Goal: Task Accomplishment & Management: Manage account settings

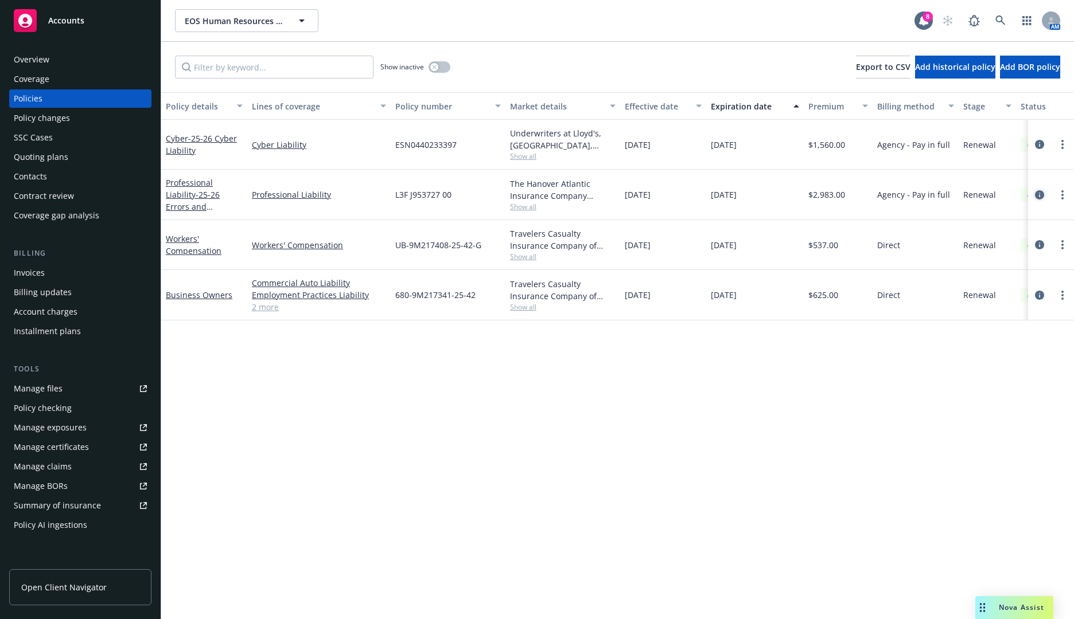
click at [1035, 196] on icon "circleInformation" at bounding box center [1039, 194] width 9 height 9
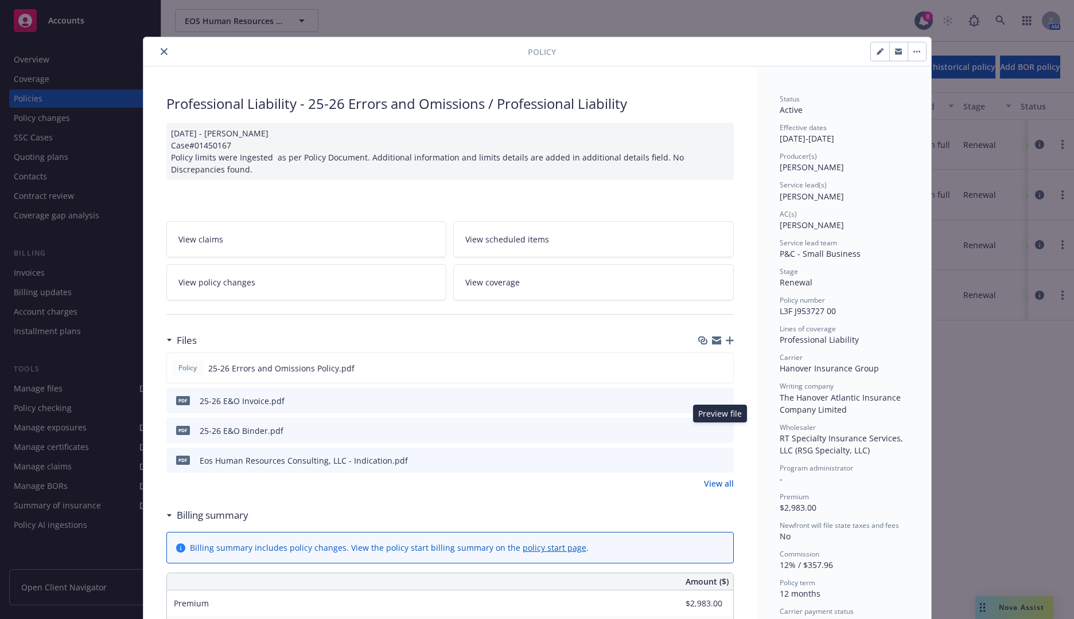
click at [717, 428] on icon "preview file" at bounding box center [722, 430] width 10 height 8
click at [717, 462] on icon "preview file" at bounding box center [722, 460] width 10 height 8
click at [161, 52] on icon "close" at bounding box center [164, 51] width 7 height 7
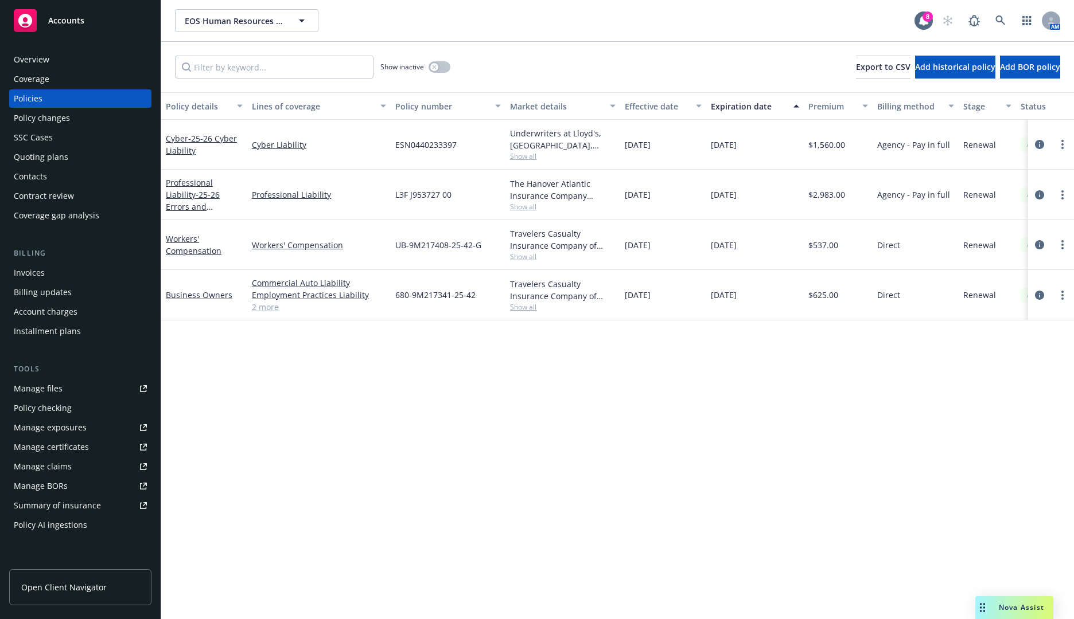
click at [523, 208] on span "Show all" at bounding box center [563, 207] width 106 height 10
click at [523, 156] on span "Show all" at bounding box center [563, 156] width 106 height 10
click at [1039, 142] on icon "circleInformation" at bounding box center [1039, 144] width 9 height 9
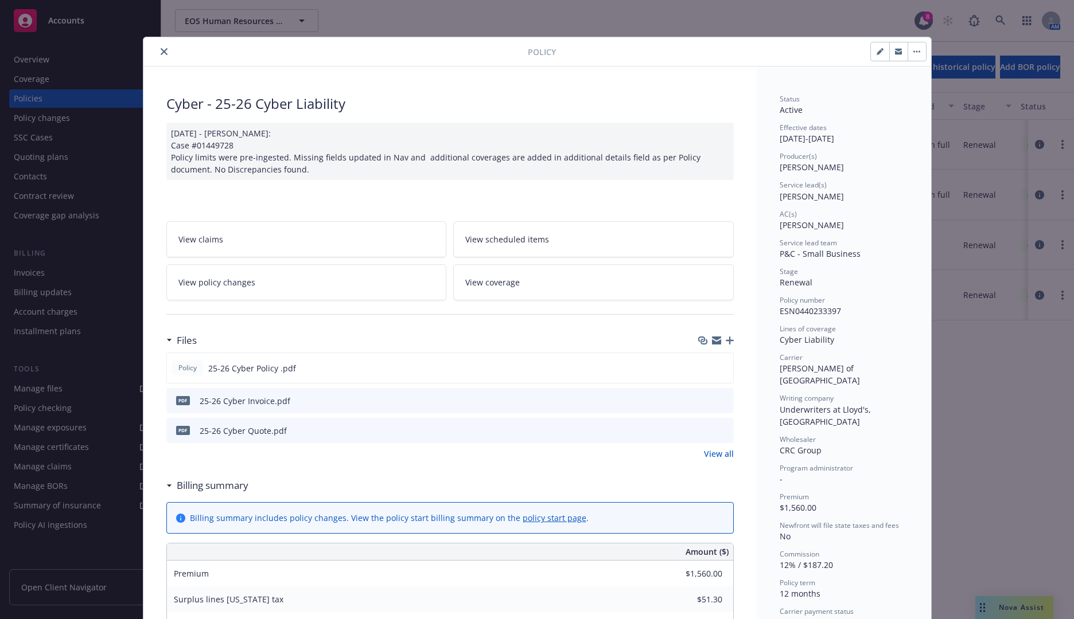
click at [815, 310] on span "ESN0440233397" at bounding box center [809, 311] width 61 height 11
copy span "ESN0440233397"
click at [287, 63] on div "Policy" at bounding box center [536, 51] width 787 height 29
click at [720, 431] on icon "preview file" at bounding box center [722, 430] width 10 height 8
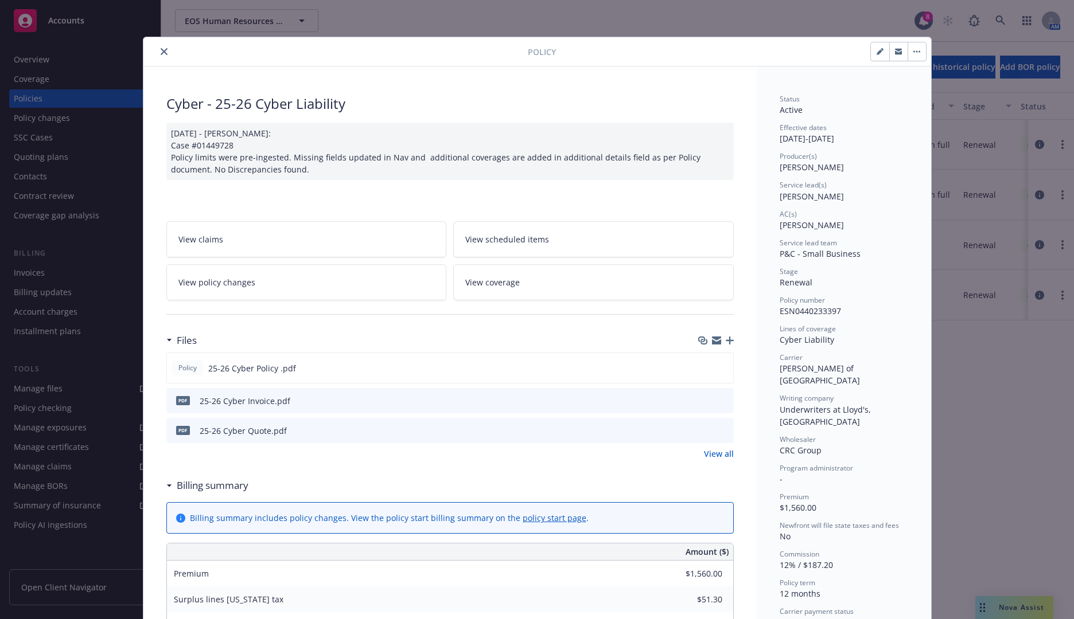
click at [161, 50] on icon "close" at bounding box center [164, 51] width 7 height 7
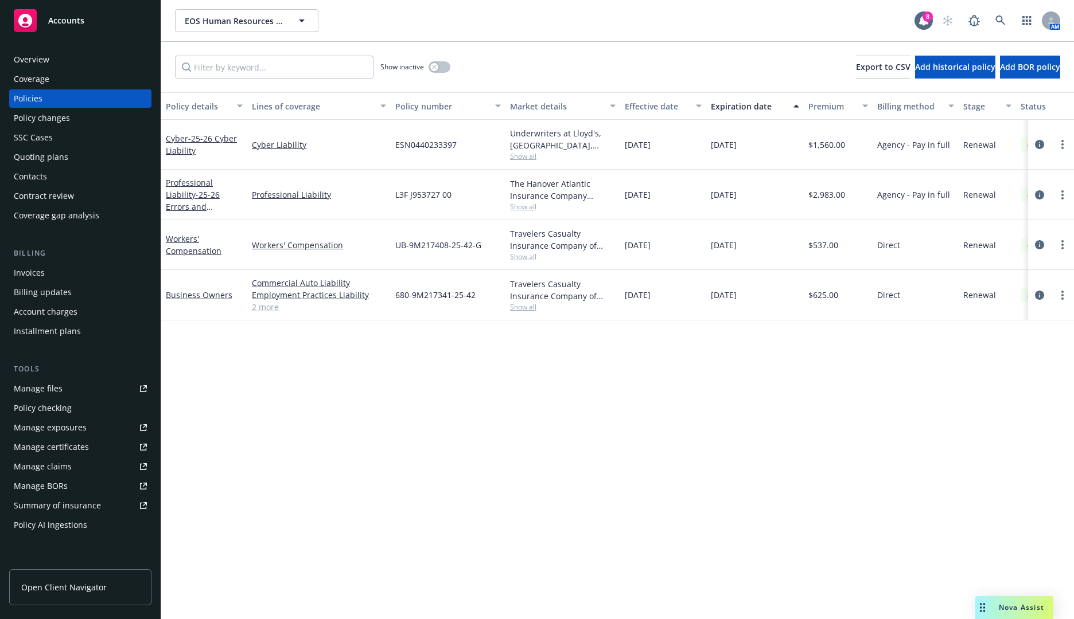
click at [420, 146] on span "ESN0440233397" at bounding box center [425, 145] width 61 height 12
copy span "ESN0440233397"
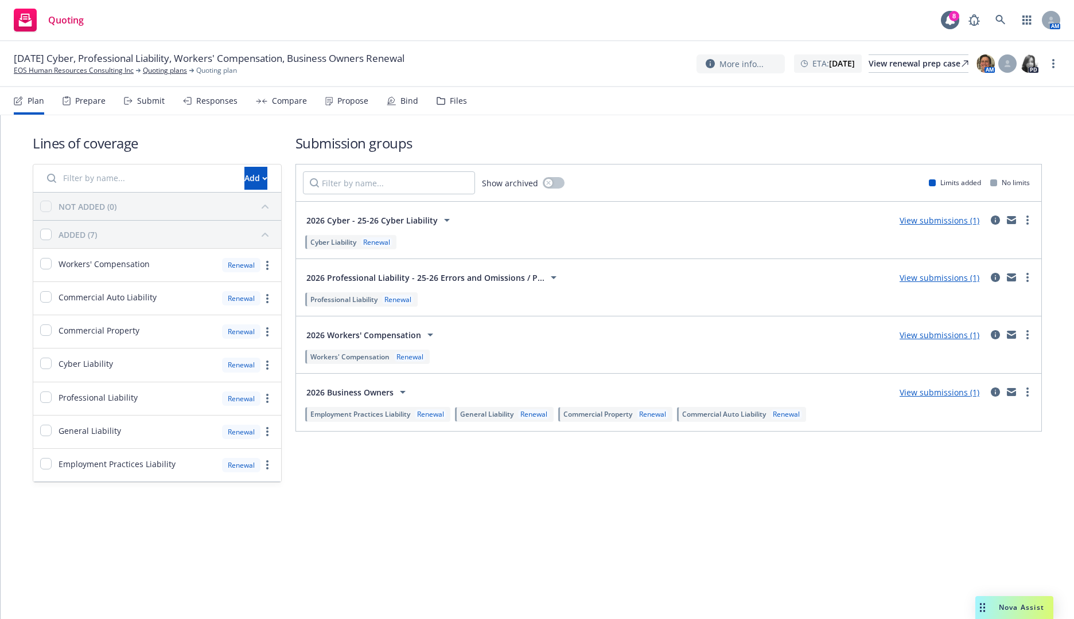
click at [132, 99] on div "Submit" at bounding box center [144, 101] width 41 height 28
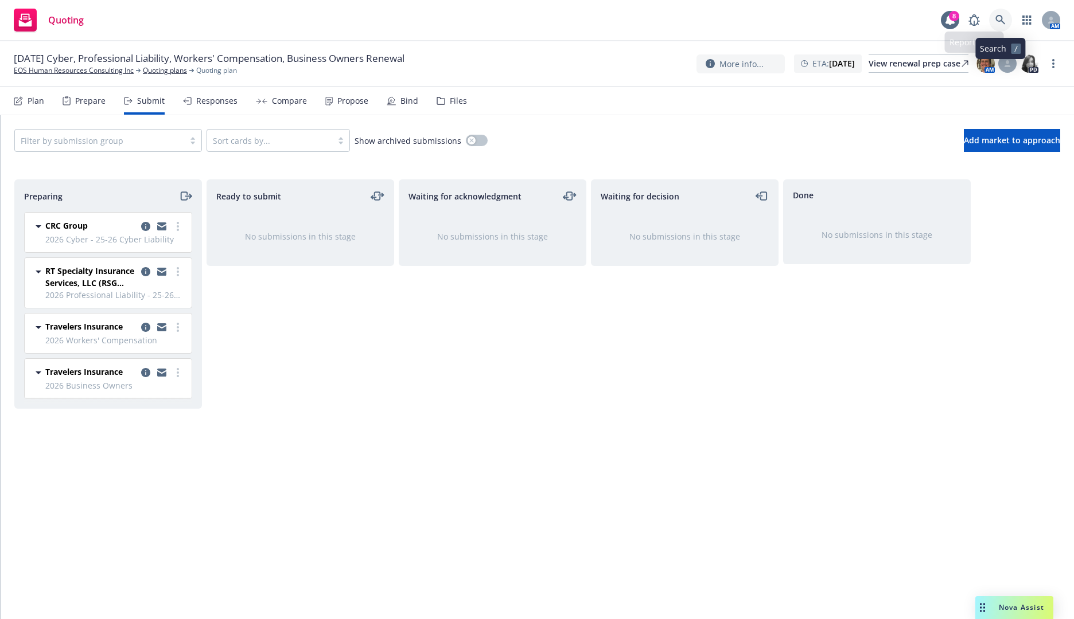
click at [1002, 18] on icon at bounding box center [1000, 20] width 10 height 10
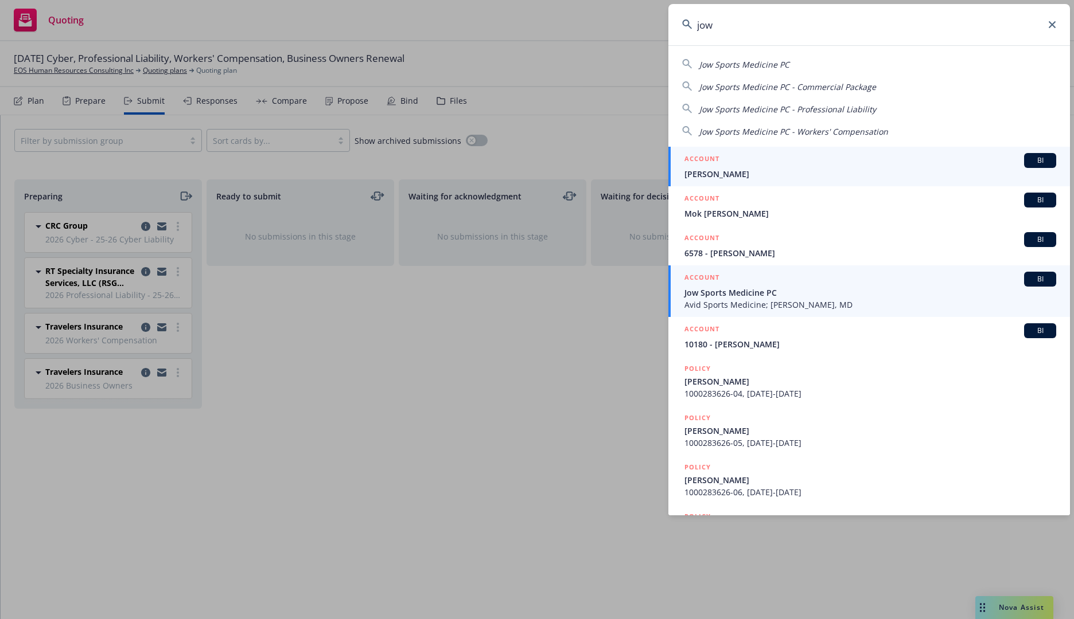
type input "jow"
click at [774, 298] on span "Jow Sports Medicine PC" at bounding box center [870, 293] width 372 height 12
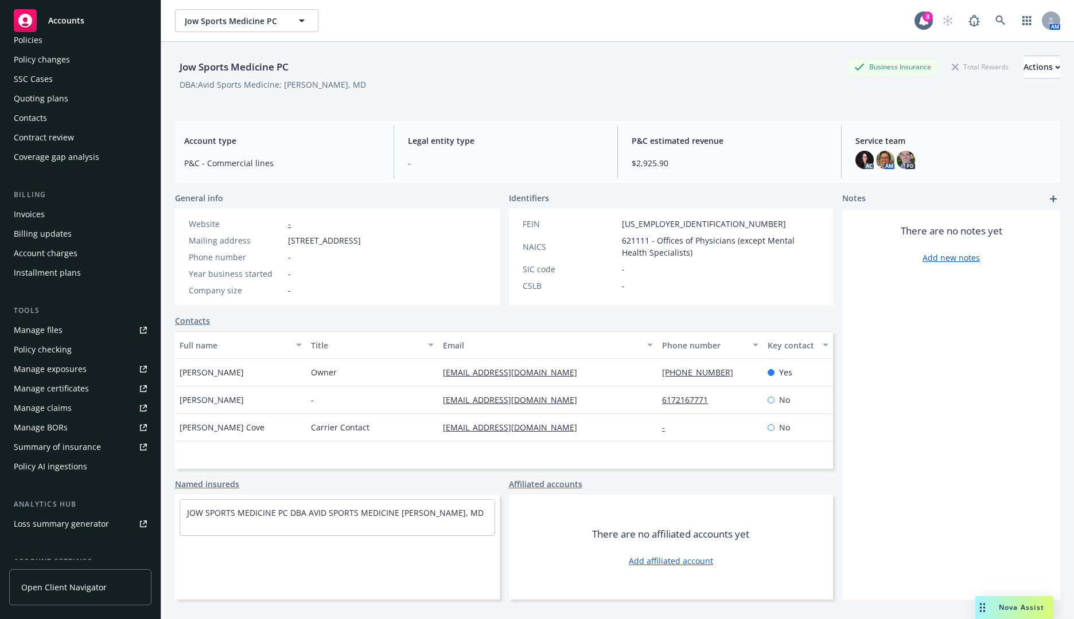
scroll to position [115, 0]
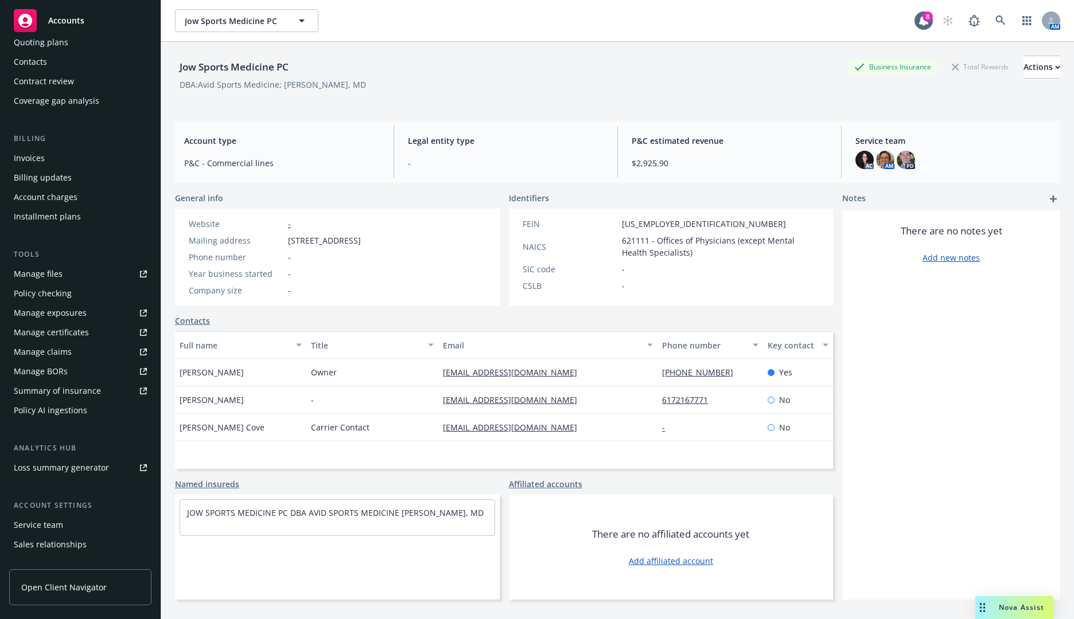
click at [85, 327] on div "Manage certificates" at bounding box center [51, 332] width 75 height 18
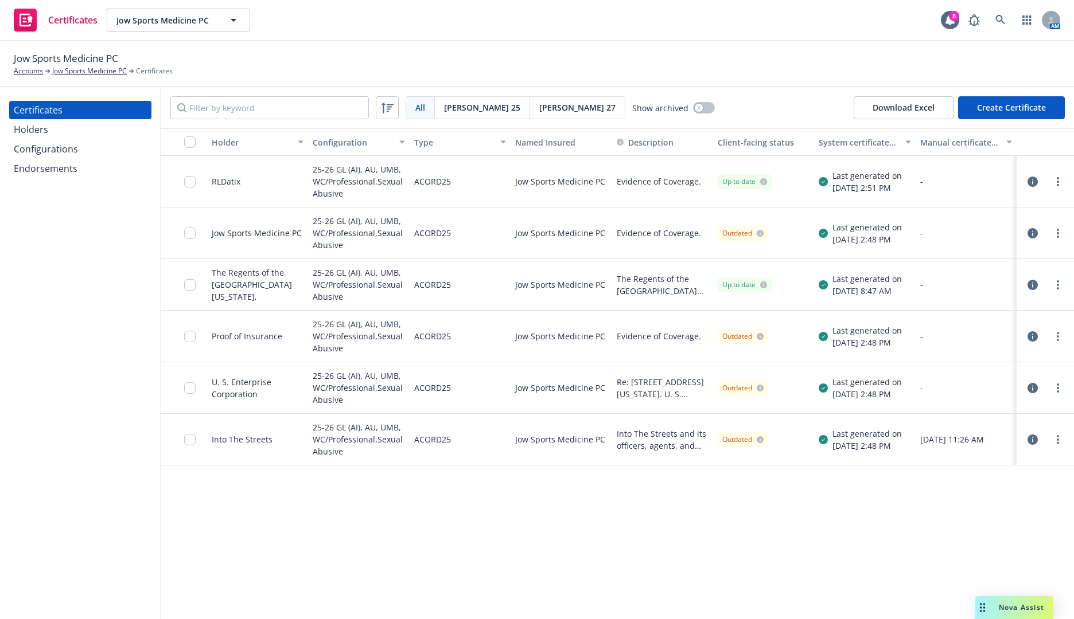
click at [1027, 284] on icon "button" at bounding box center [1032, 285] width 10 height 10
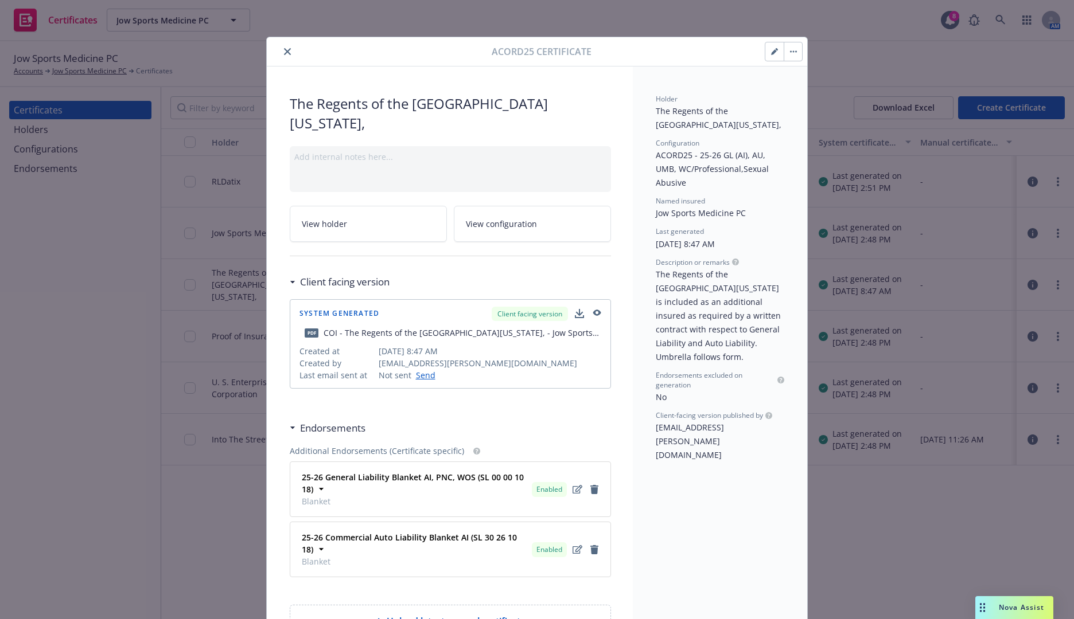
click at [771, 46] on button "button" at bounding box center [774, 51] width 18 height 18
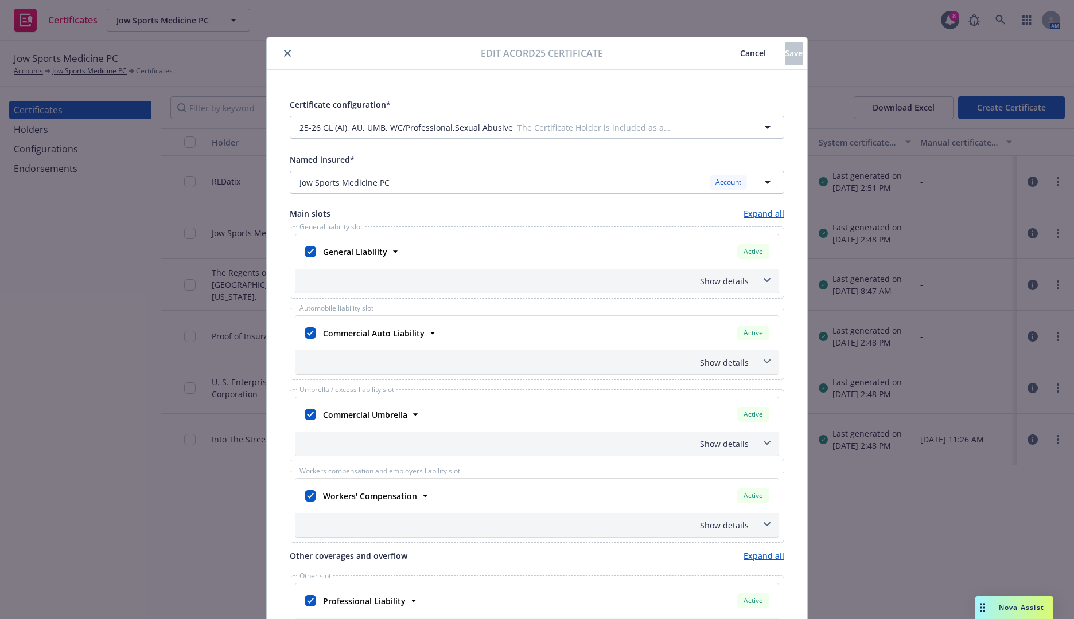
click at [284, 50] on icon "close" at bounding box center [287, 53] width 7 height 7
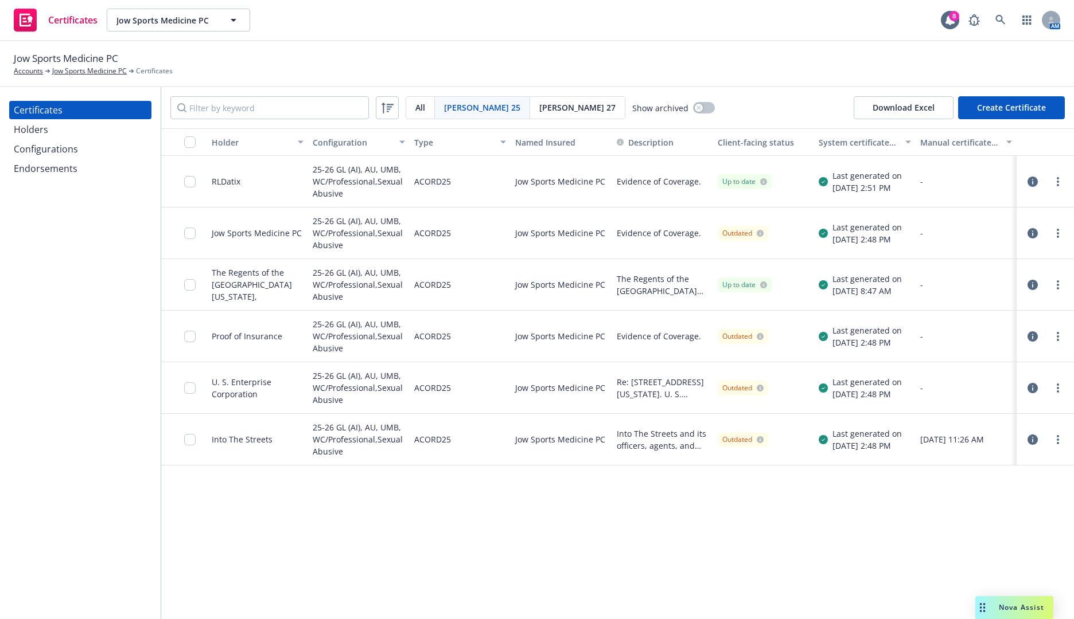
click at [85, 126] on div "Holders" at bounding box center [80, 129] width 133 height 18
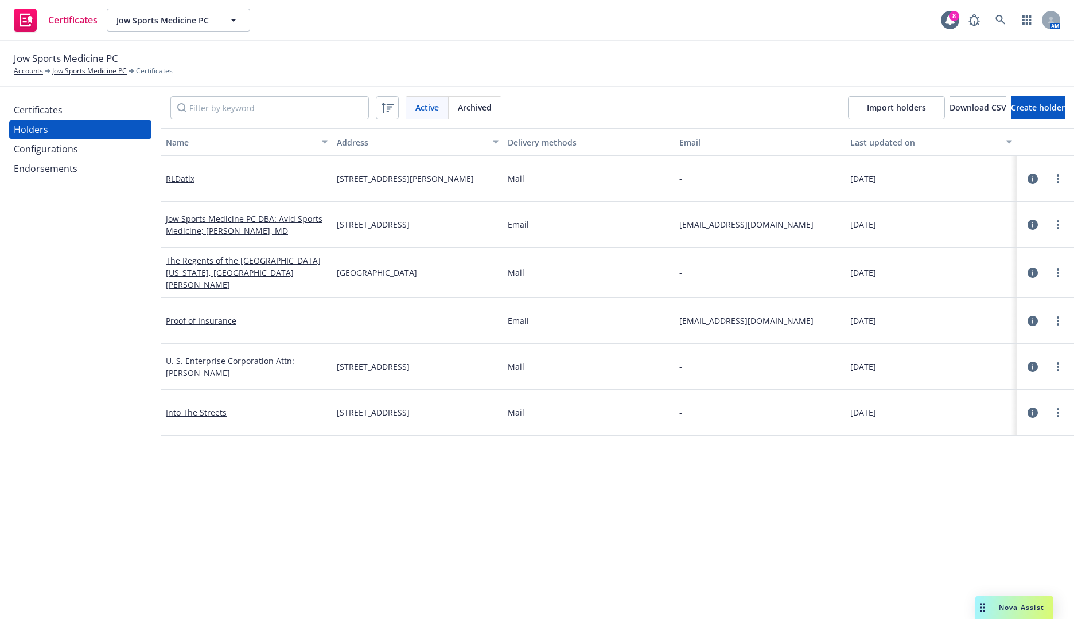
click at [1027, 268] on icon "button" at bounding box center [1032, 273] width 10 height 10
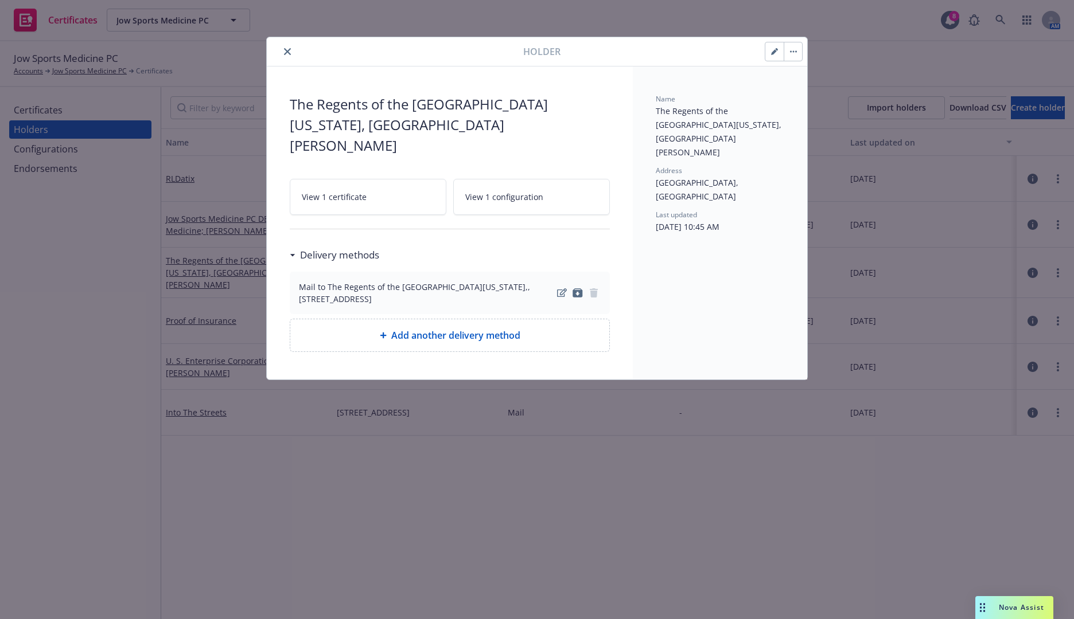
click at [770, 54] on button "button" at bounding box center [774, 51] width 18 height 18
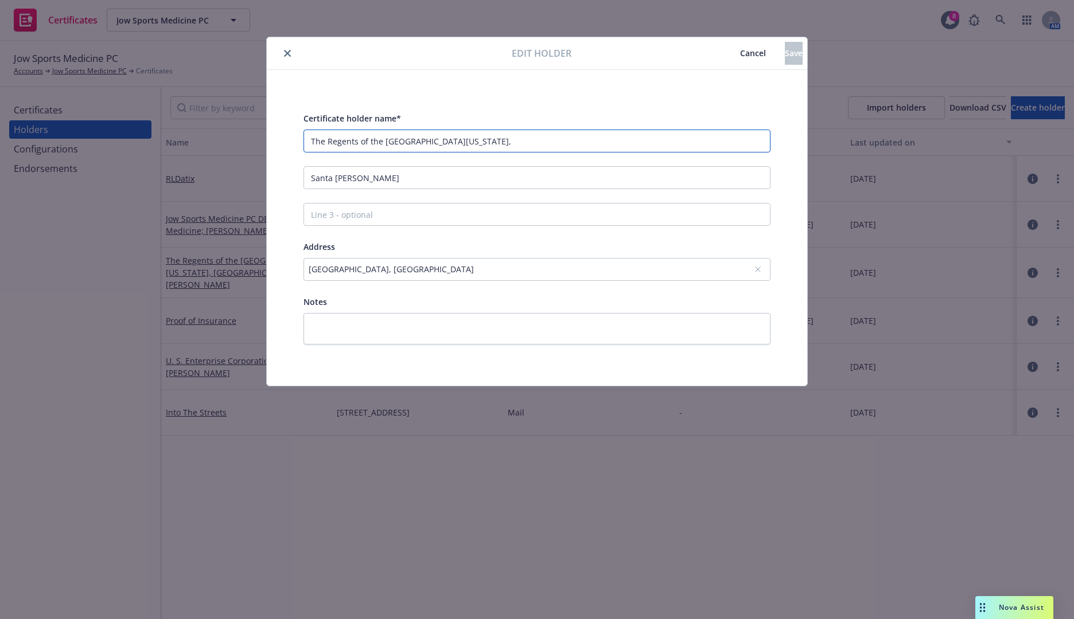
drag, startPoint x: 445, startPoint y: 147, endPoint x: 248, endPoint y: 146, distance: 196.7
click at [248, 146] on div "Edit holder Cancel Save Certificate holder name* The Regents of the University …" at bounding box center [537, 309] width 1074 height 619
type input "UC Regents of California"
drag, startPoint x: 407, startPoint y: 178, endPoint x: 241, endPoint y: 175, distance: 165.8
click at [241, 175] on div "Edit holder Cancel Save Certificate holder name* UC Regents of California Santa…" at bounding box center [537, 309] width 1074 height 619
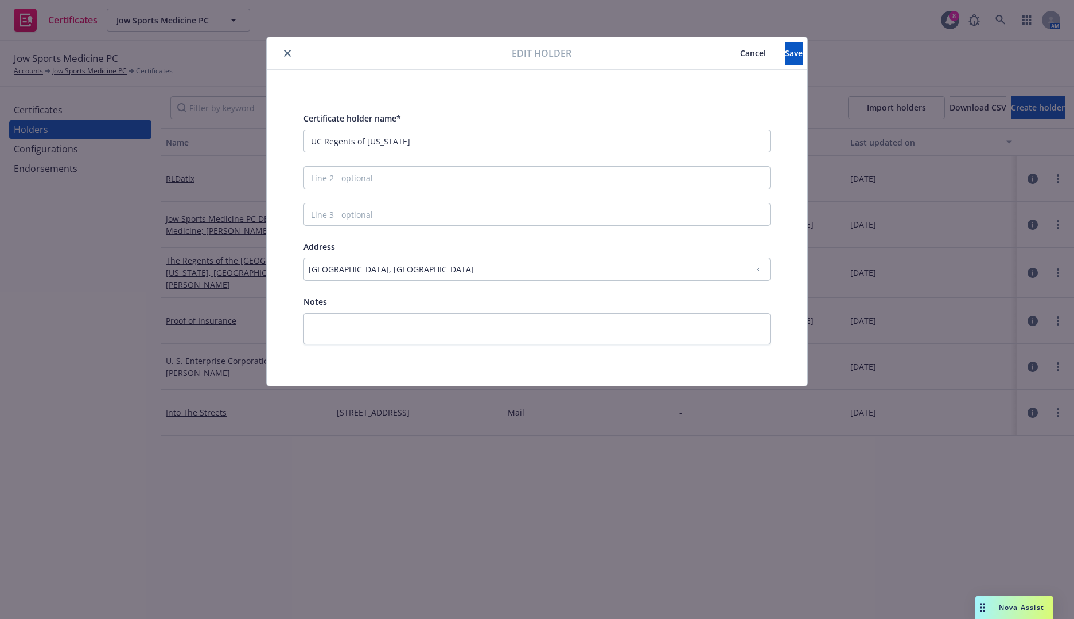
click at [425, 270] on div "1156 High St, Santa Cruz, CA, 95064, USA" at bounding box center [531, 269] width 445 height 12
click at [493, 233] on div "1156 High St, Santa Cruz, CA, 95064, USA" at bounding box center [537, 220] width 228 height 41
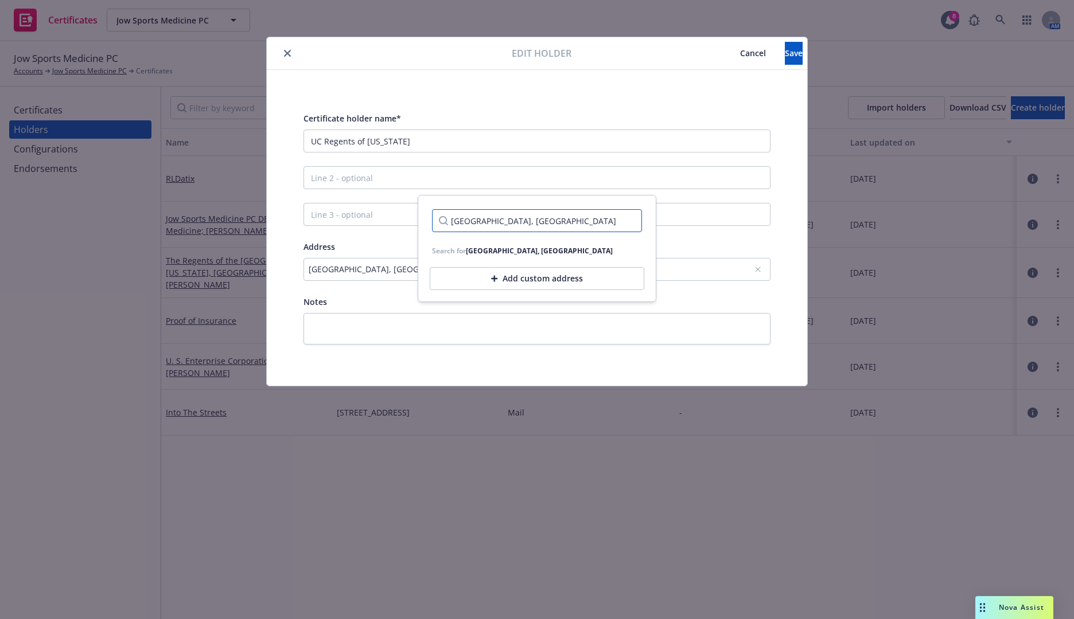
click at [497, 223] on input "1156 High St, Santa Cruz, CA, 95064, USA" at bounding box center [537, 220] width 210 height 23
click at [502, 272] on div "Add custom address" at bounding box center [537, 278] width 214 height 23
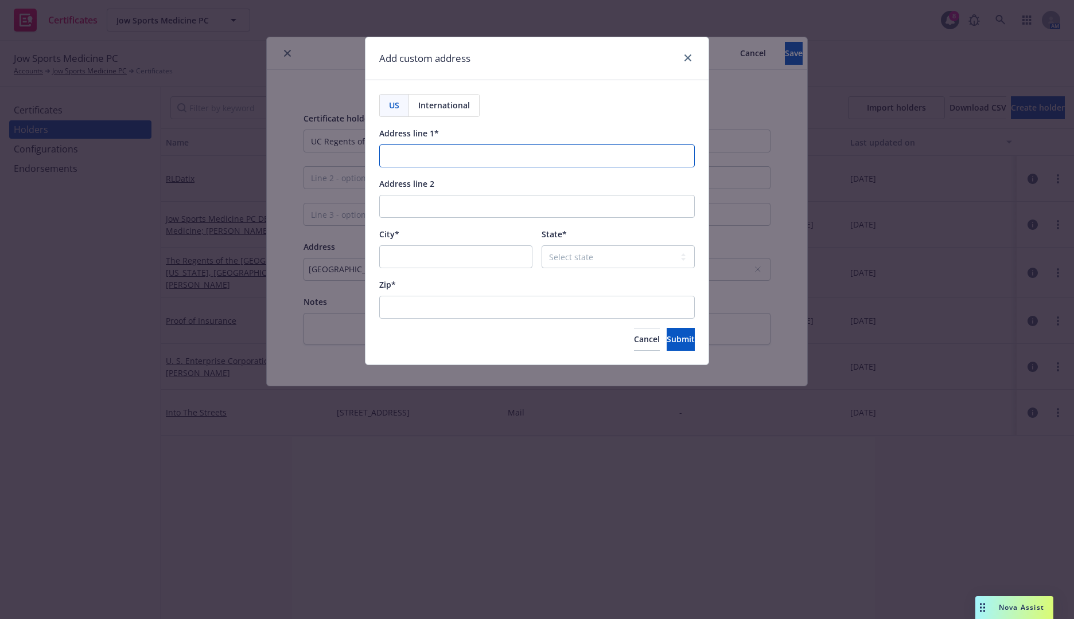
click at [460, 157] on input "Address line 1*" at bounding box center [536, 156] width 315 height 23
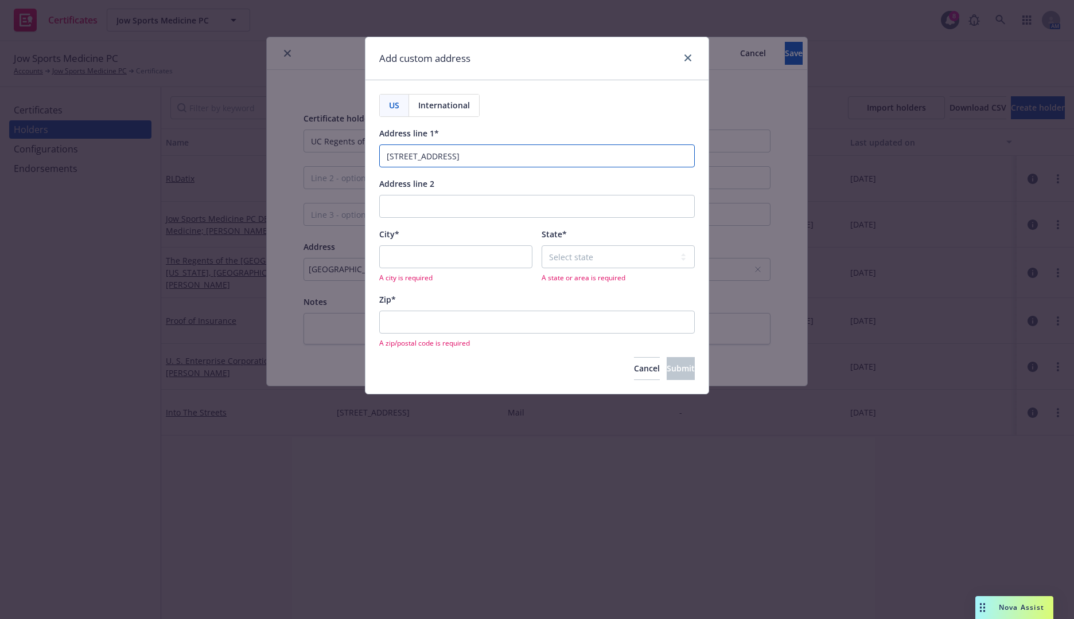
type input "1111 Franklin Street"
type input "12th Floor"
type input "Oakland"
select select "CA"
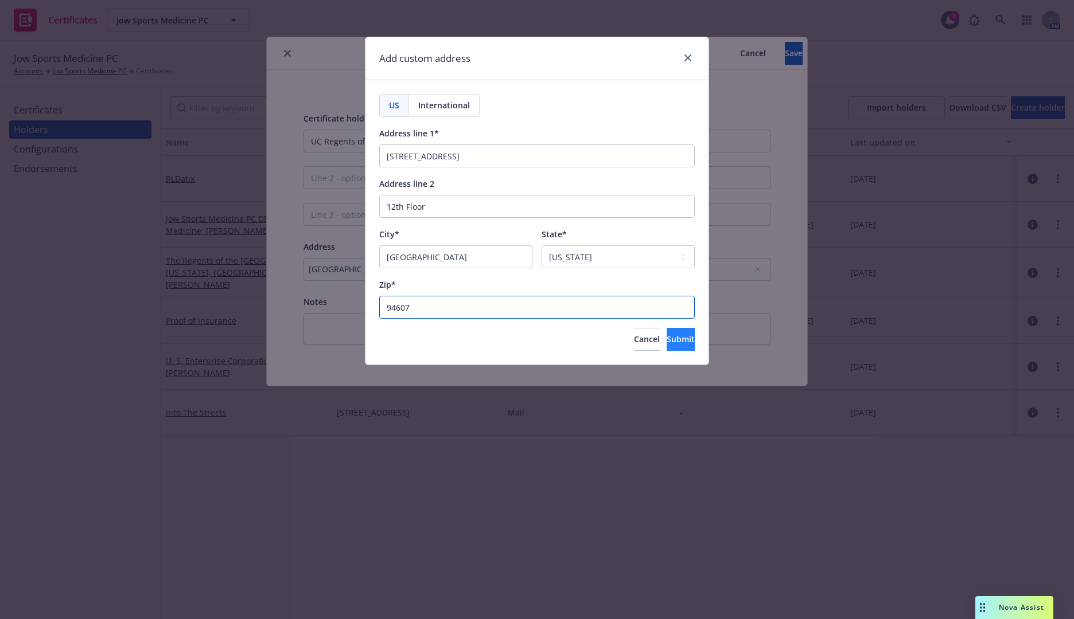
type input "94607"
click at [666, 338] on span "Submit" at bounding box center [680, 339] width 28 height 11
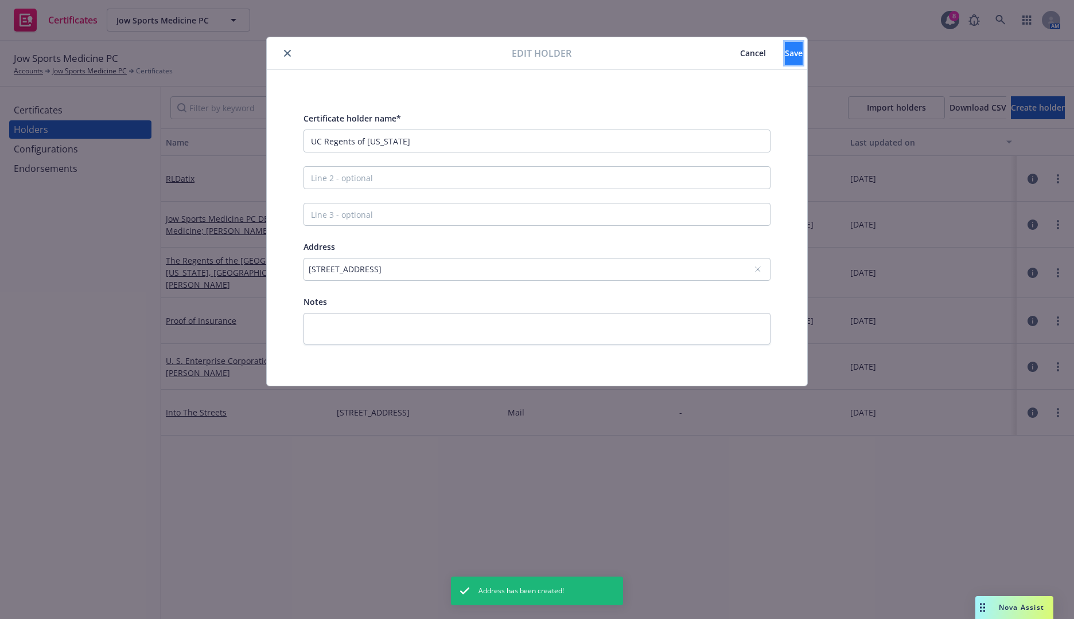
click at [784, 50] on span "Save" at bounding box center [793, 53] width 18 height 11
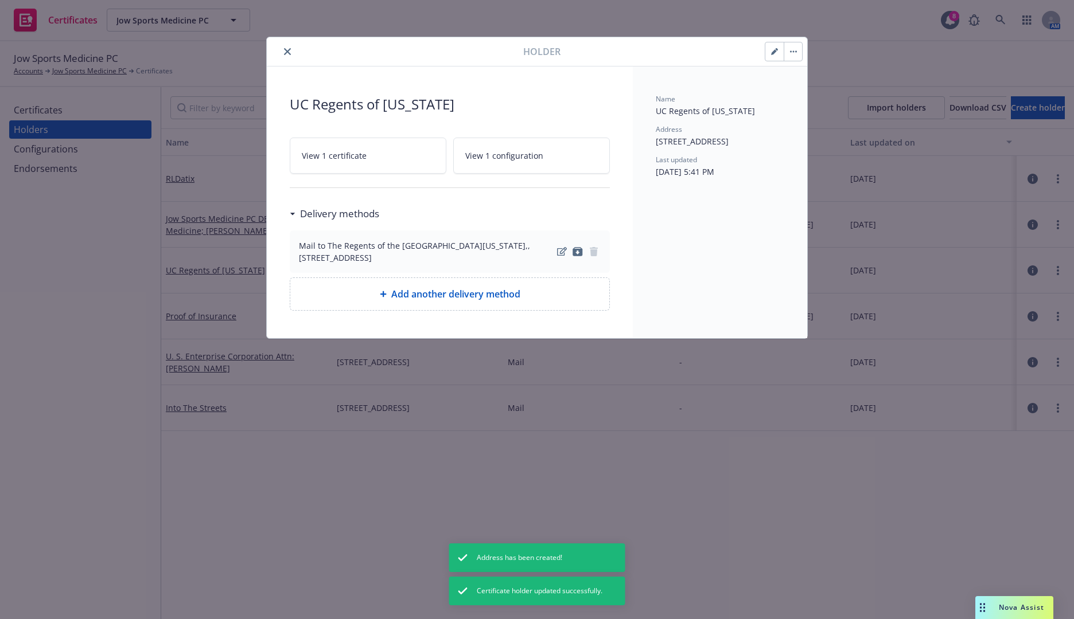
click at [284, 49] on icon "close" at bounding box center [287, 51] width 7 height 7
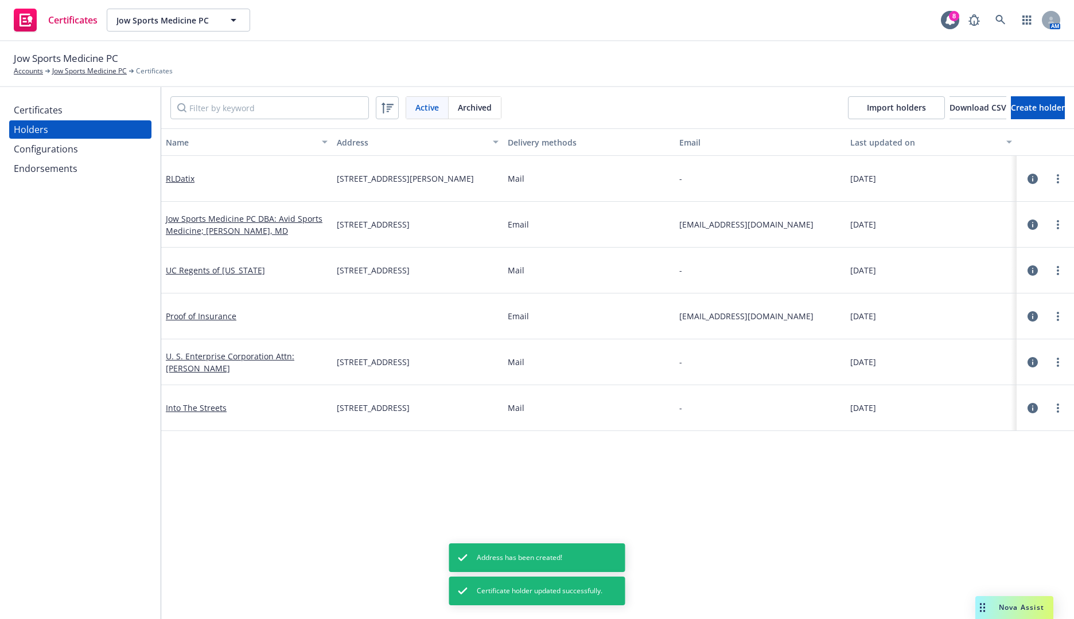
click at [93, 109] on div "Certificates" at bounding box center [80, 110] width 133 height 18
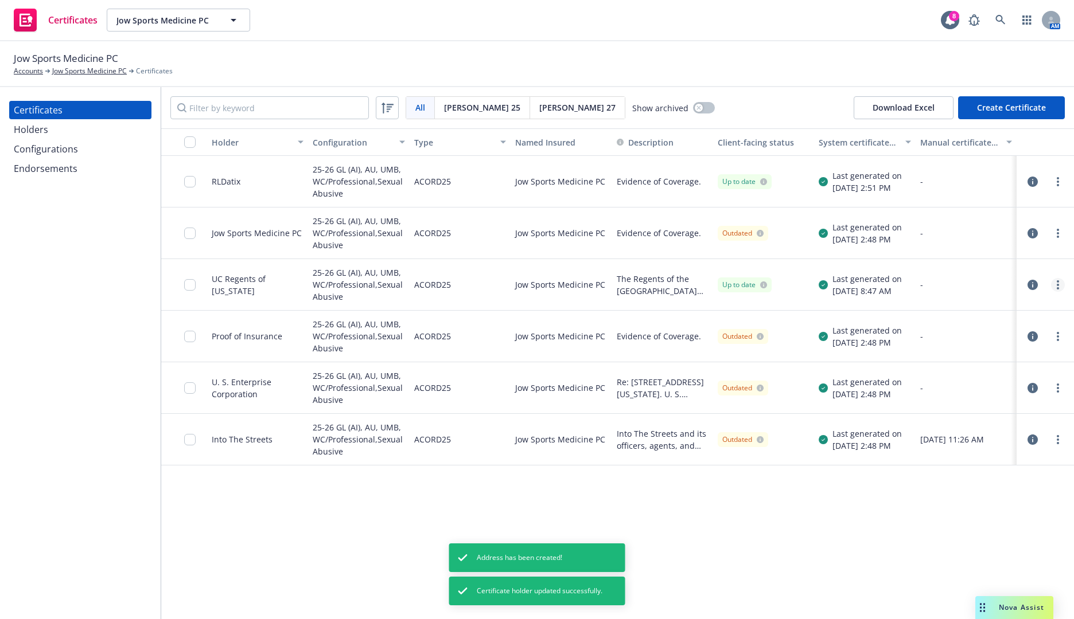
click at [1055, 282] on link "more" at bounding box center [1058, 285] width 14 height 14
click at [939, 348] on link "Regenerate" at bounding box center [972, 354] width 184 height 23
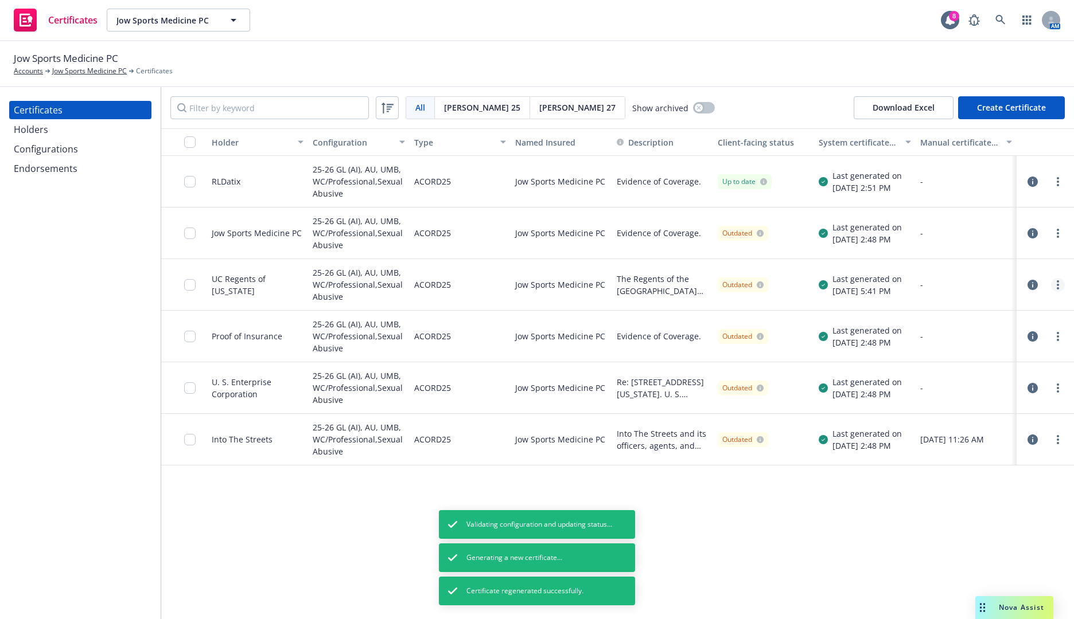
click at [1057, 284] on circle "more" at bounding box center [1057, 285] width 2 height 2
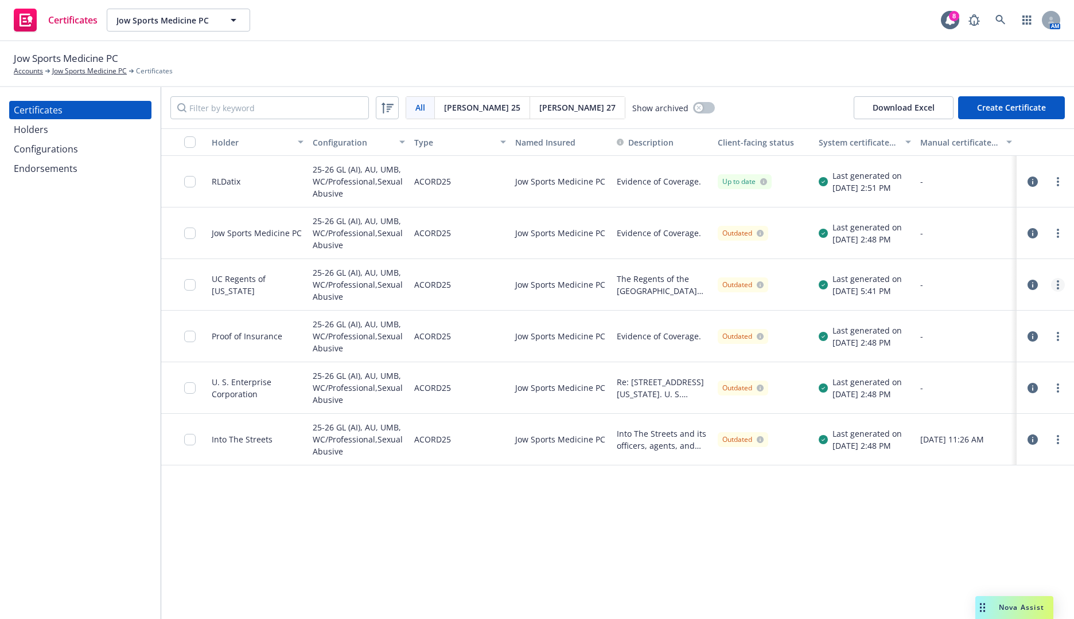
click at [1059, 280] on link "more" at bounding box center [1058, 285] width 14 height 14
click at [944, 487] on link "Preview a new version" at bounding box center [972, 492] width 184 height 23
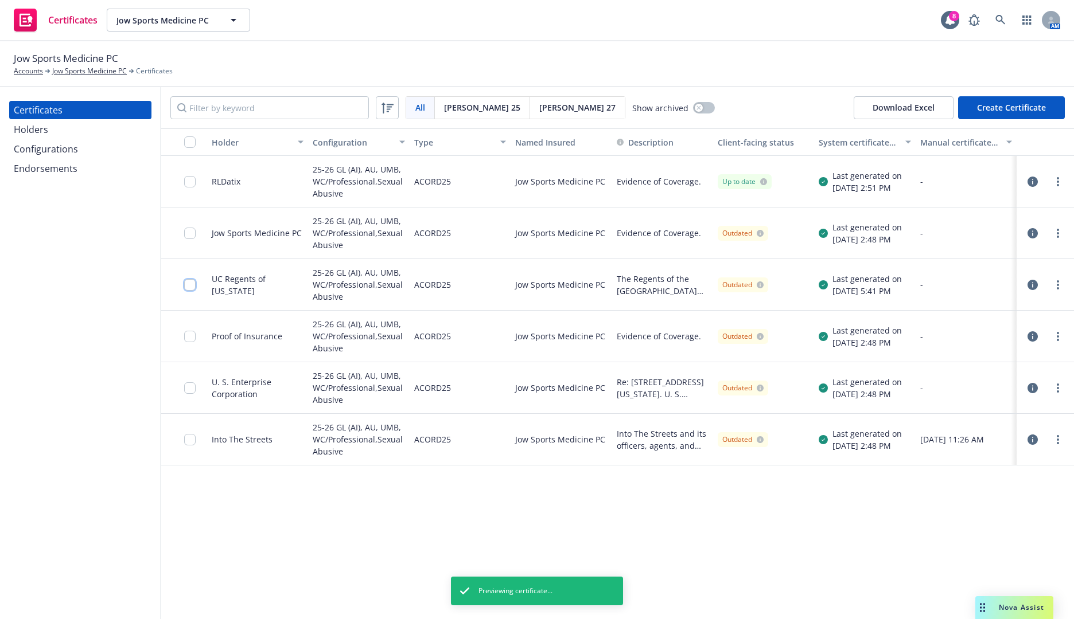
click at [192, 282] on input "checkbox" at bounding box center [189, 284] width 11 height 11
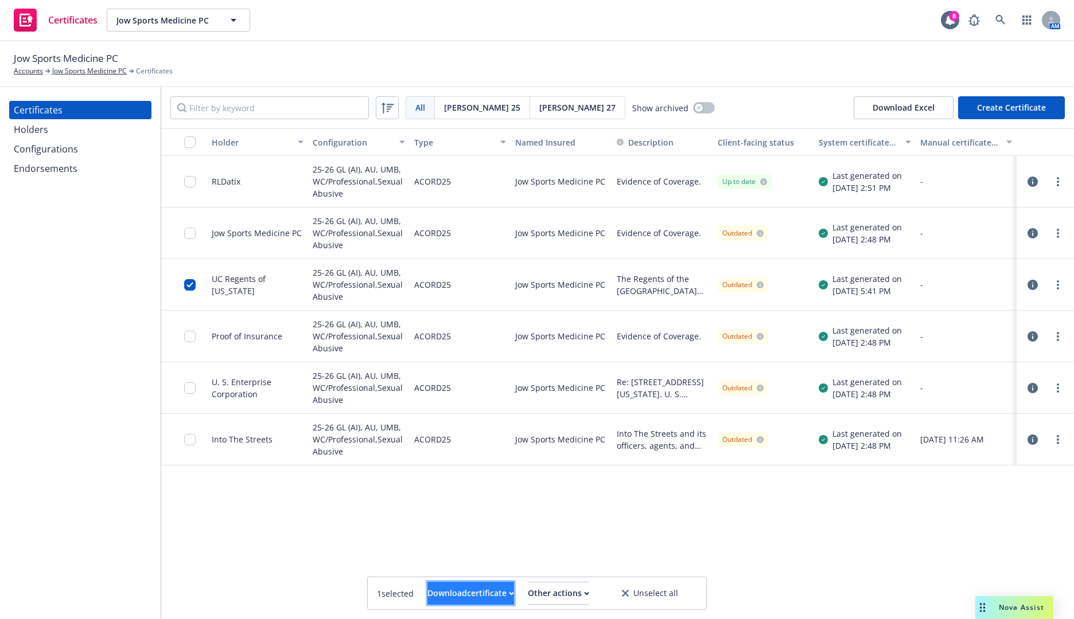
click at [446, 596] on div "Download certificate" at bounding box center [470, 594] width 87 height 22
click at [580, 590] on div "Other actions" at bounding box center [558, 594] width 61 height 22
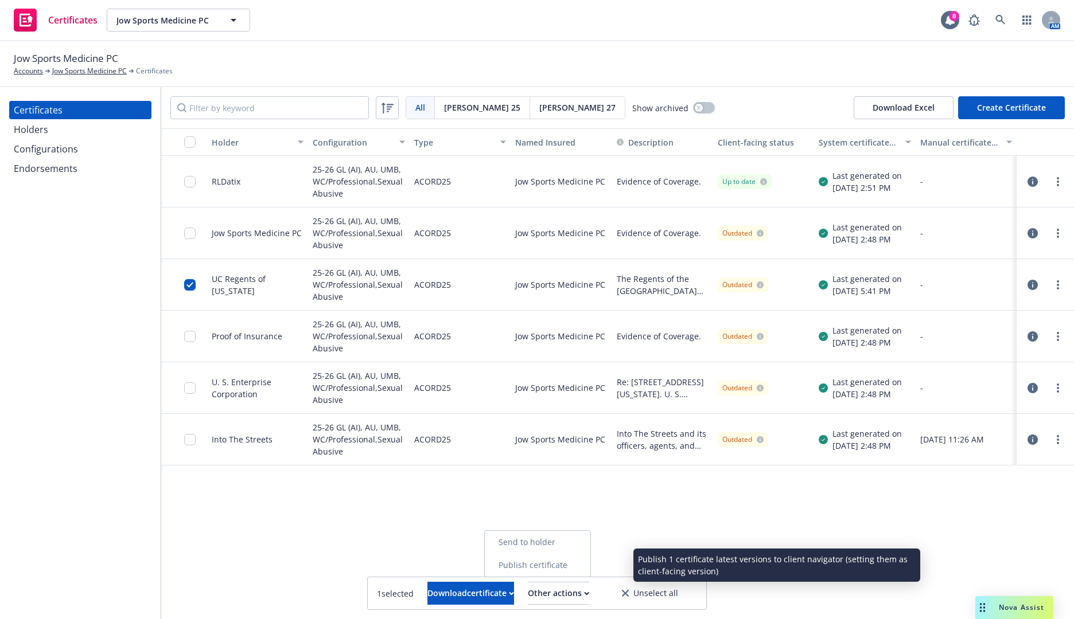
click at [579, 568] on link "Publish certificate" at bounding box center [538, 565] width 106 height 23
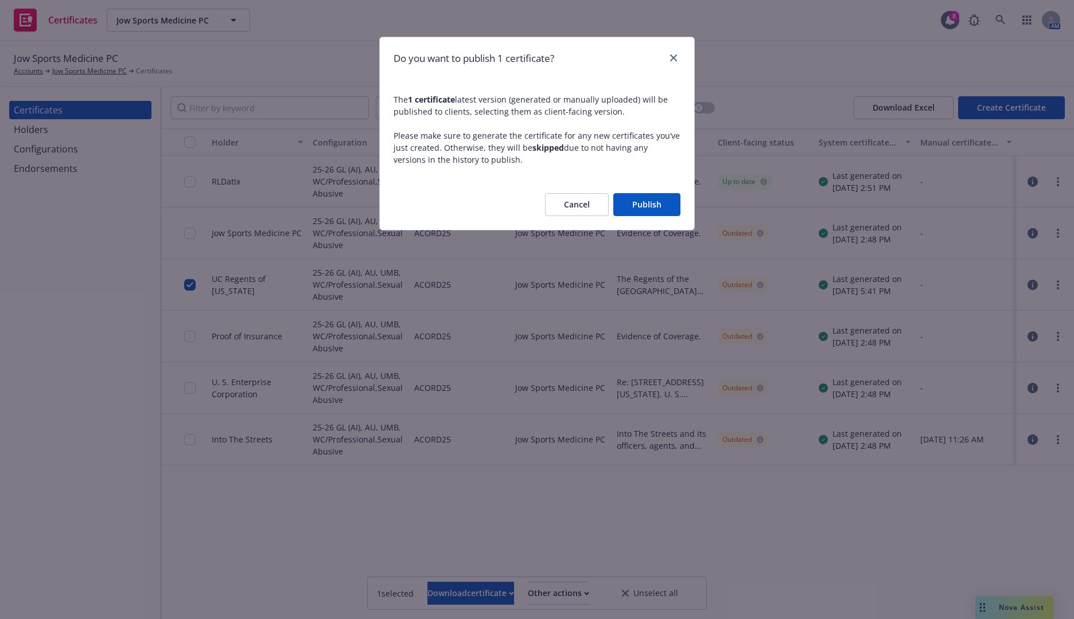
click at [657, 208] on button "Publish" at bounding box center [646, 204] width 67 height 23
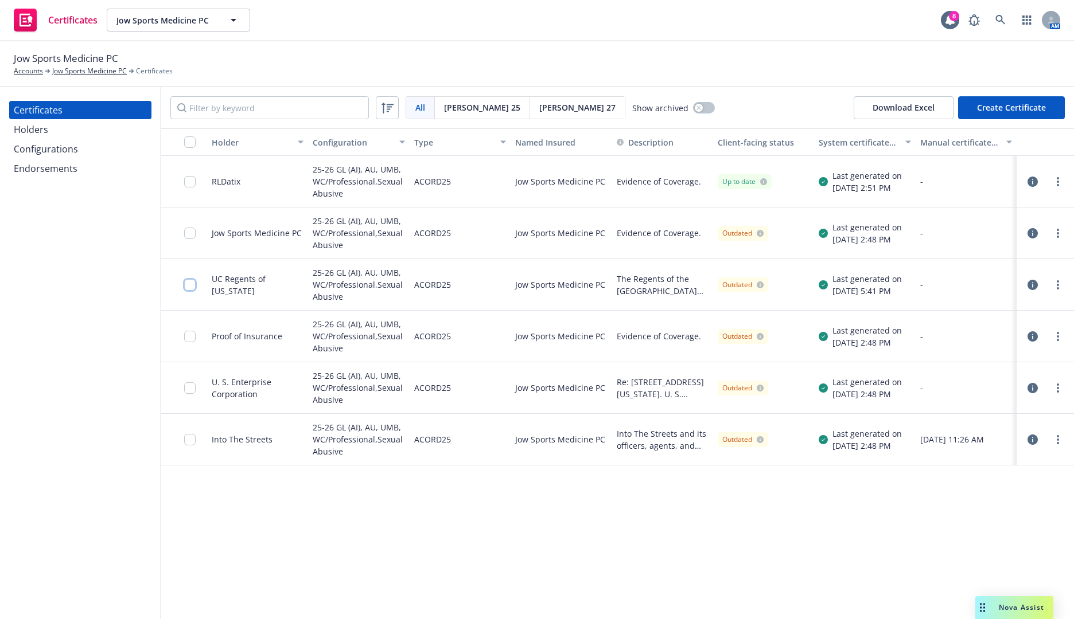
click at [189, 279] on input "checkbox" at bounding box center [189, 284] width 11 height 11
click at [487, 591] on div "Download certificate" at bounding box center [470, 594] width 87 height 22
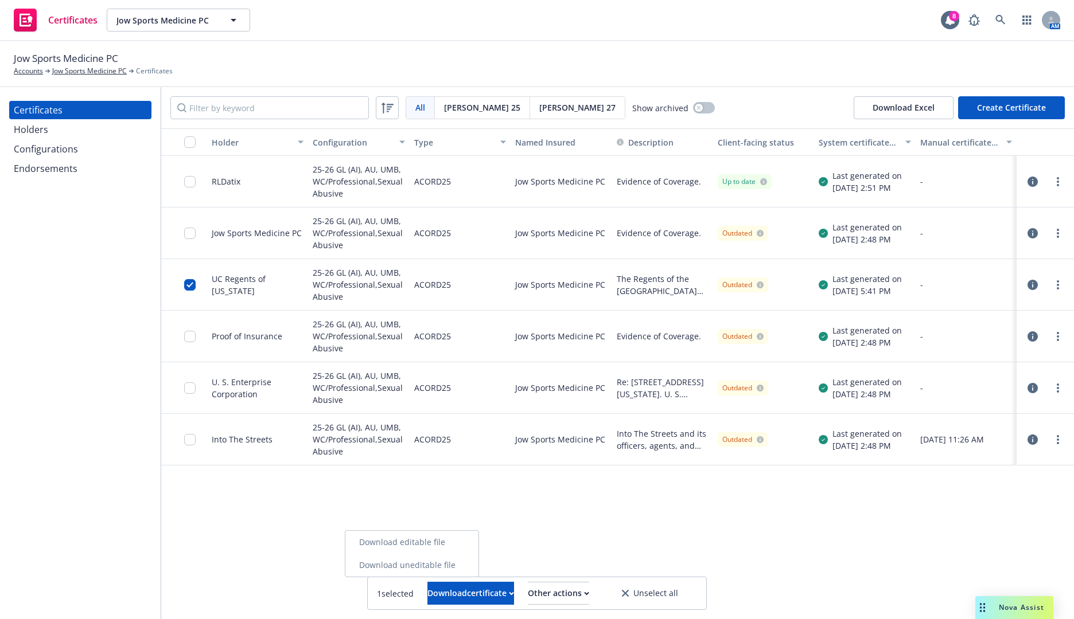
click at [478, 559] on link "Download uneditable file" at bounding box center [411, 565] width 133 height 23
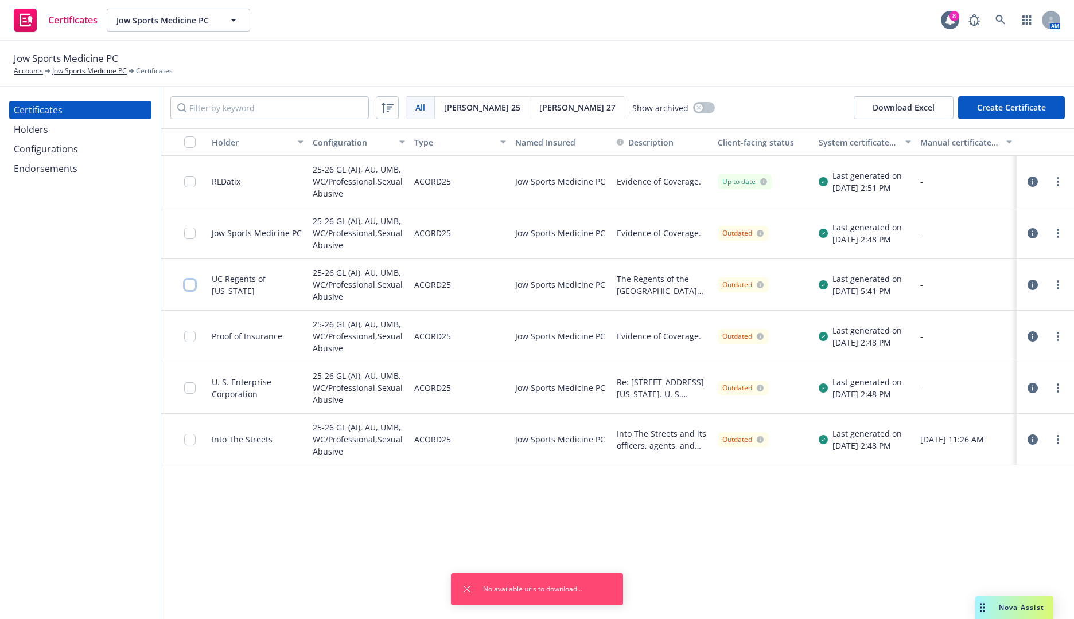
click at [193, 283] on input "checkbox" at bounding box center [189, 284] width 11 height 11
click at [467, 587] on icon "Dismiss notification" at bounding box center [466, 589] width 9 height 9
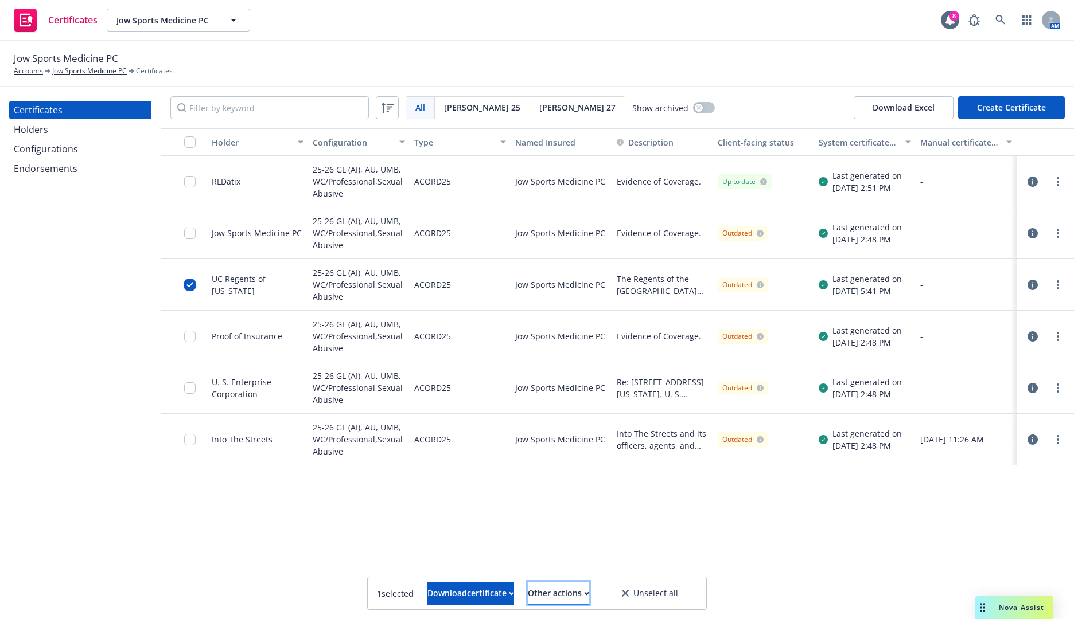
click at [589, 590] on div "Other actions" at bounding box center [558, 594] width 61 height 22
click at [1063, 282] on link "more" at bounding box center [1058, 285] width 14 height 14
click at [960, 489] on link "Preview a new version" at bounding box center [972, 492] width 184 height 23
click at [509, 592] on icon "button" at bounding box center [511, 594] width 5 height 4
click at [478, 541] on link "Download editable file" at bounding box center [411, 542] width 133 height 23
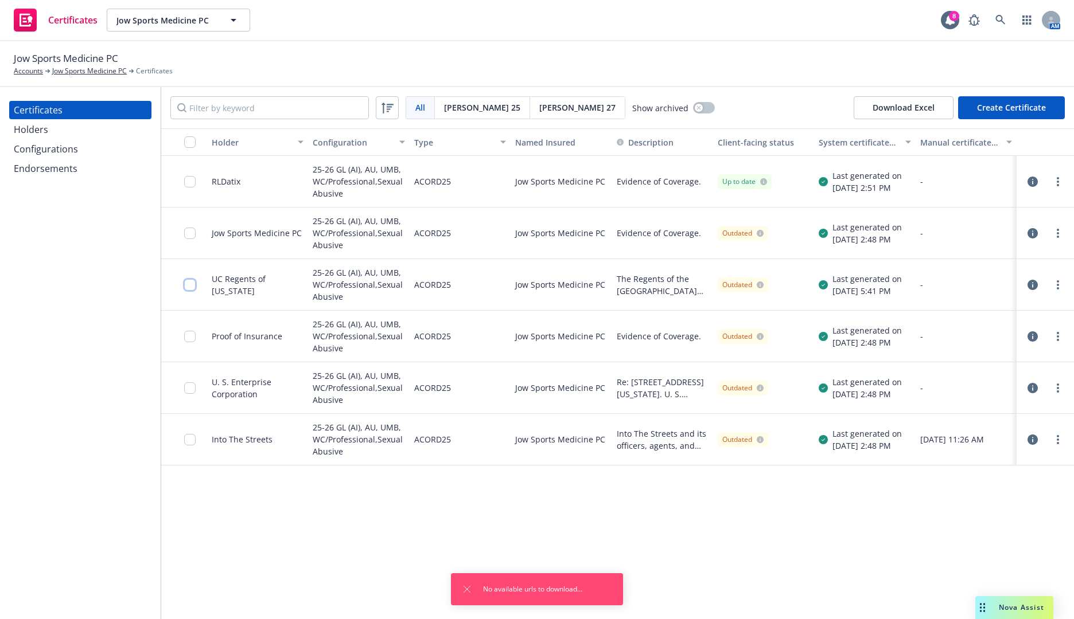
click at [194, 284] on input "checkbox" at bounding box center [189, 284] width 11 height 11
click at [1033, 286] on icon "button" at bounding box center [1032, 285] width 10 height 10
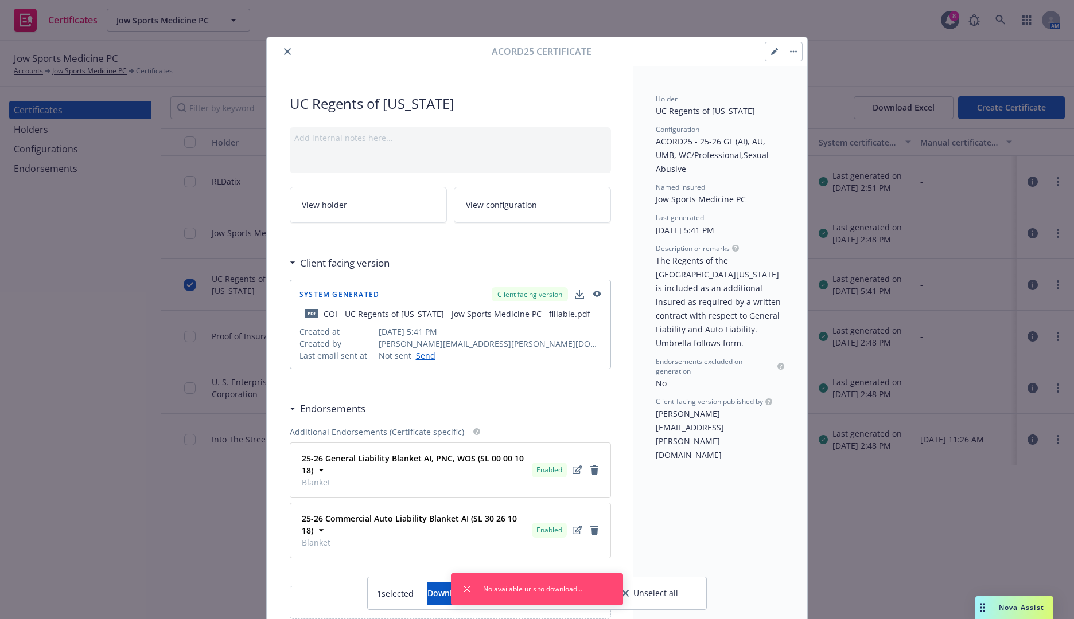
click at [793, 53] on button "button" at bounding box center [792, 51] width 18 height 18
click at [280, 46] on button "close" at bounding box center [287, 52] width 14 height 14
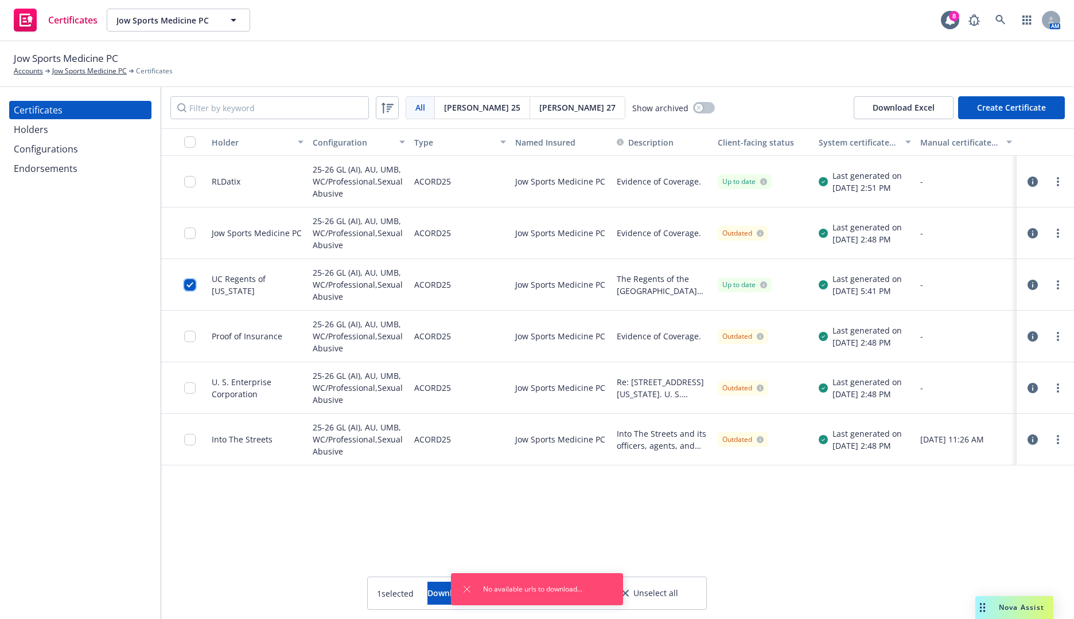
click at [184, 287] on input "checkbox" at bounding box center [189, 284] width 11 height 11
click at [186, 288] on input "checkbox" at bounding box center [189, 284] width 11 height 11
click at [467, 590] on icon "Dismiss notification" at bounding box center [466, 589] width 9 height 9
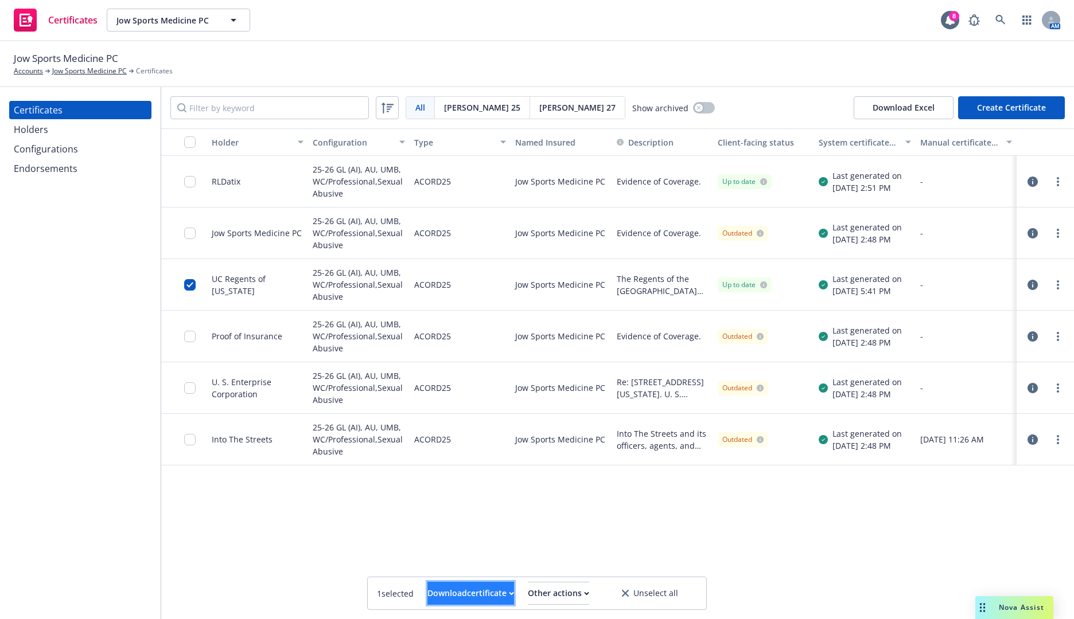
click at [479, 593] on div "Download certificate" at bounding box center [470, 594] width 87 height 22
click at [478, 562] on link "Download uneditable file" at bounding box center [411, 565] width 133 height 23
